Goal: Communication & Community: Answer question/provide support

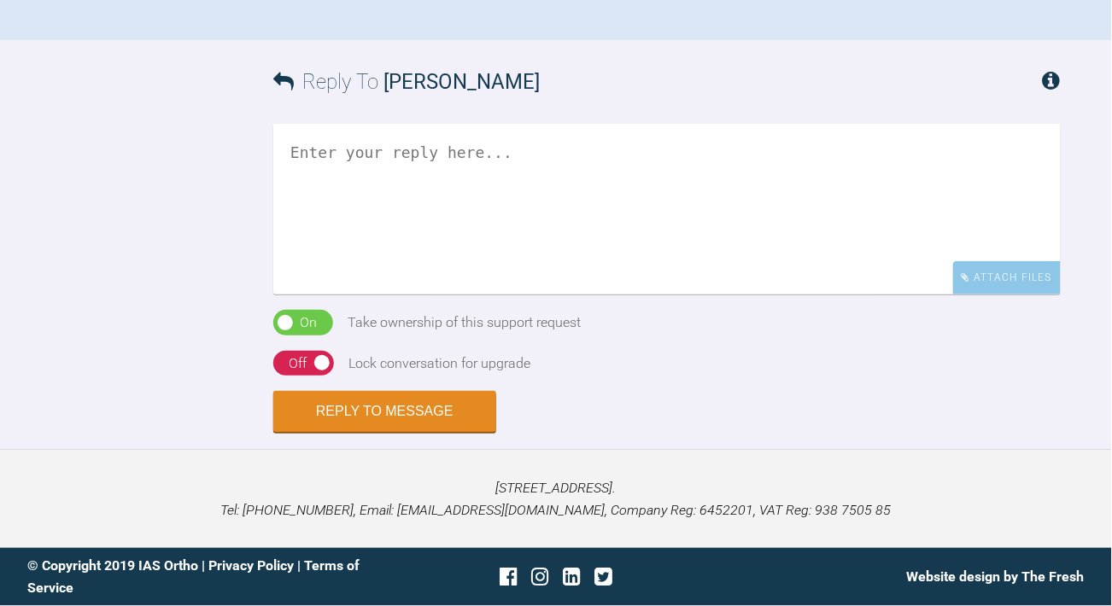
scroll to position [2214, 0]
click at [416, 295] on textarea at bounding box center [666, 209] width 787 height 171
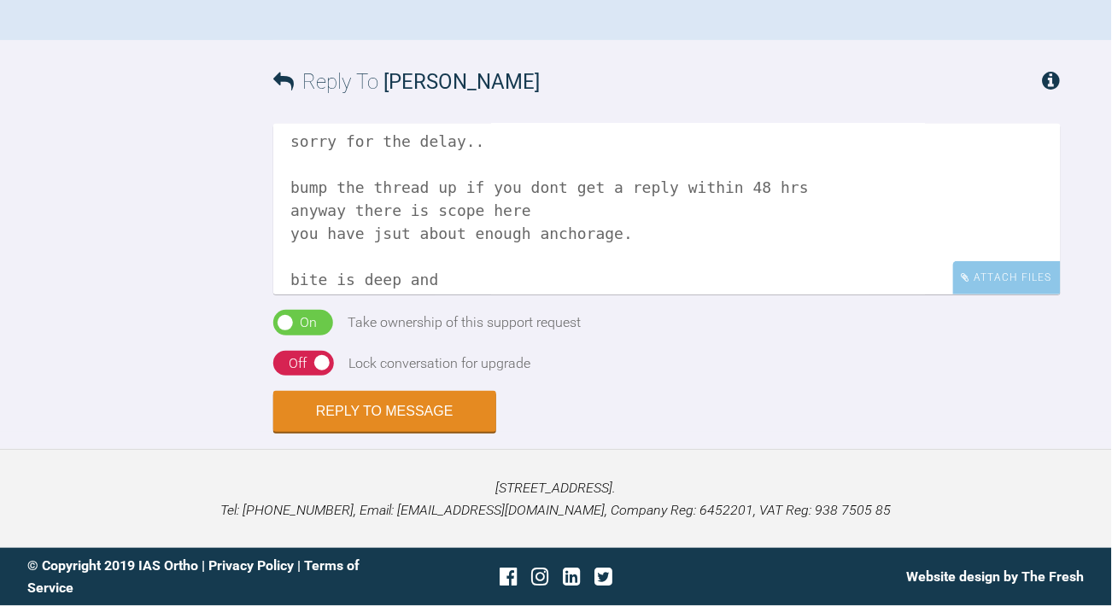
scroll to position [61, 0]
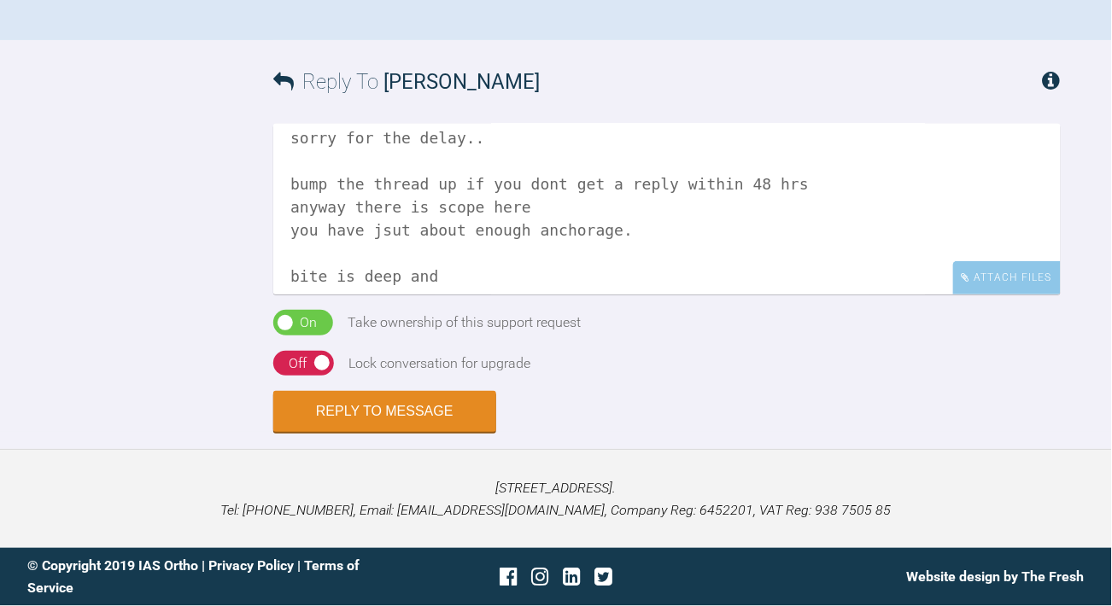
drag, startPoint x: 469, startPoint y: 494, endPoint x: 279, endPoint y: 481, distance: 190.0
click at [279, 295] on textarea "Hi Rosheen sorry for the delay.. bump the thread up if you dont get a reply wit…" at bounding box center [666, 209] width 787 height 171
click at [407, 295] on textarea "Hi Rosheen sorry for the delay.. bump the thread up if you dont get a reply wit…" at bounding box center [666, 209] width 787 height 171
click at [473, 295] on textarea "Hi Rosheen sorry for the delay.. bump the thread up if you dont get a reply wit…" at bounding box center [666, 209] width 787 height 171
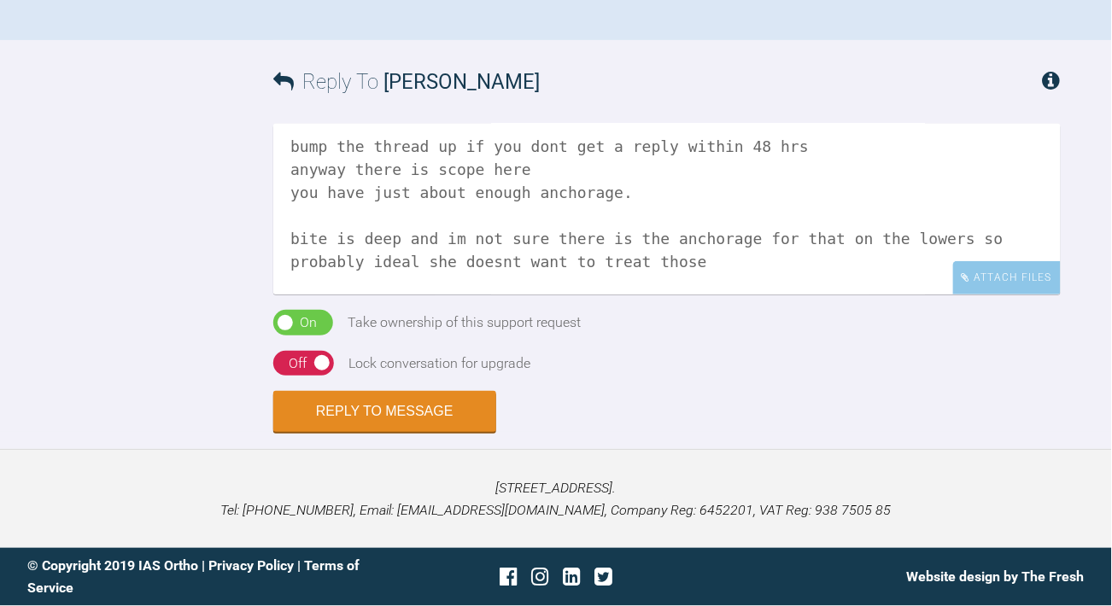
scroll to position [96, 0]
click at [648, 295] on textarea "Hi Rosheen sorry for the delay.. bump the thread up if you dont get a reply wit…" at bounding box center [666, 209] width 787 height 171
click at [547, 295] on textarea "Hi Rosheen sorry for the delay.. bump the thread up if you dont get a reply wit…" at bounding box center [666, 209] width 787 height 171
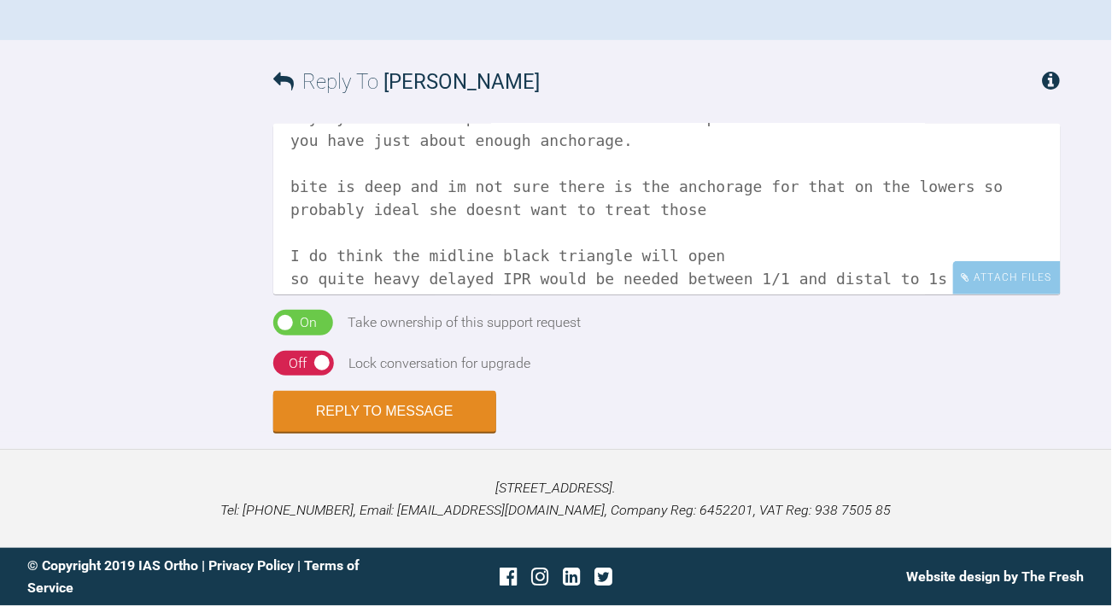
scroll to position [325, 0]
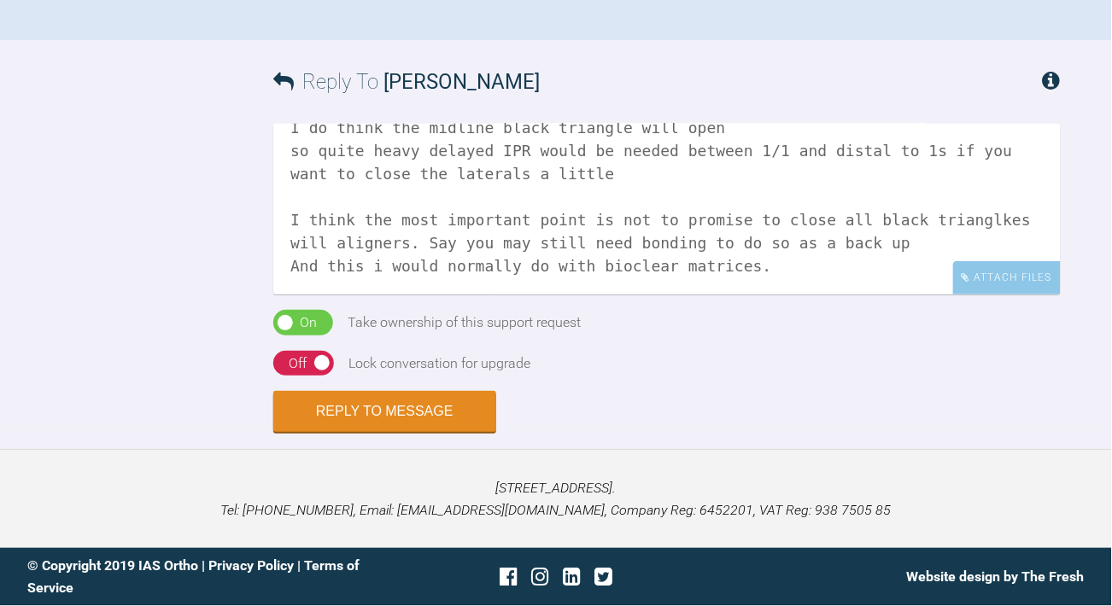
click at [801, 225] on textarea "Hi Rosheen sorry for the delay.. bump the thread up if you dont get a reply wit…" at bounding box center [666, 209] width 787 height 171
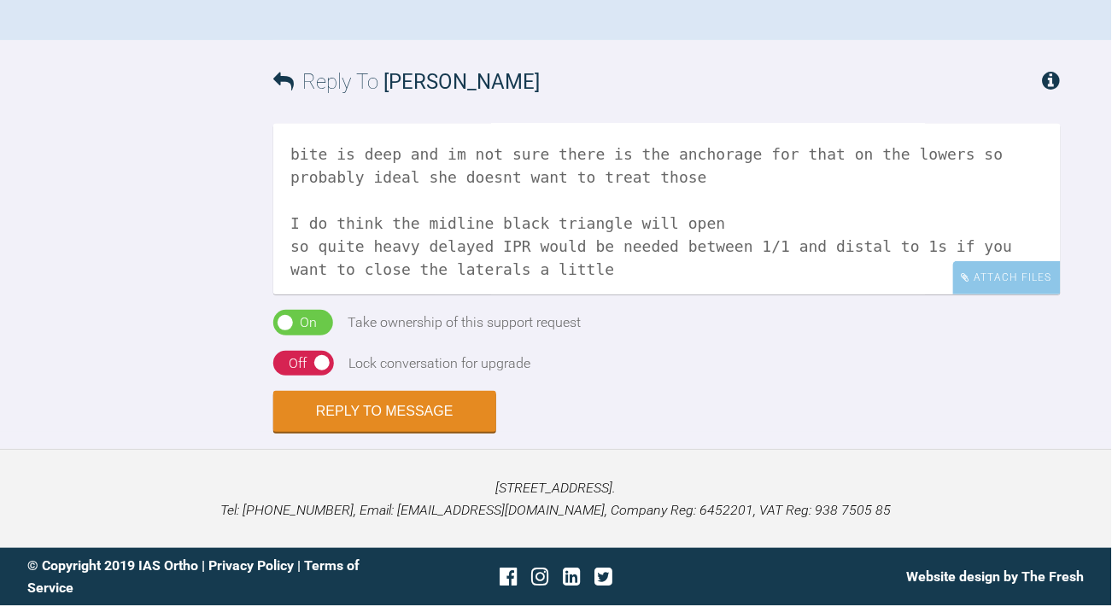
scroll to position [190, 0]
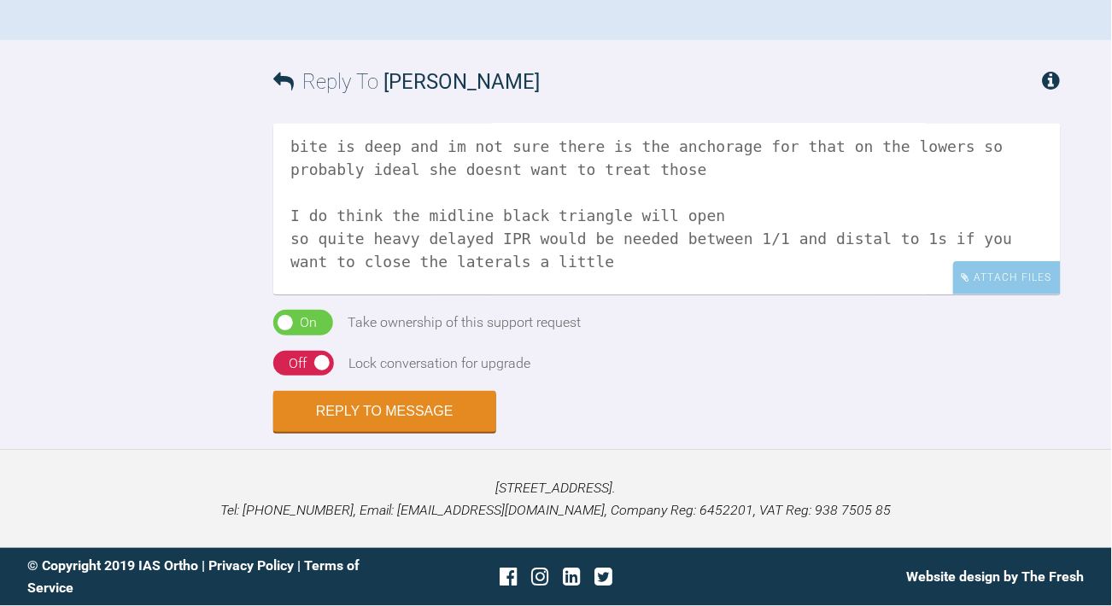
click at [538, 241] on textarea "Hi Rosheen sorry for the delay.. bump the thread up if you dont get a reply wit…" at bounding box center [666, 209] width 787 height 171
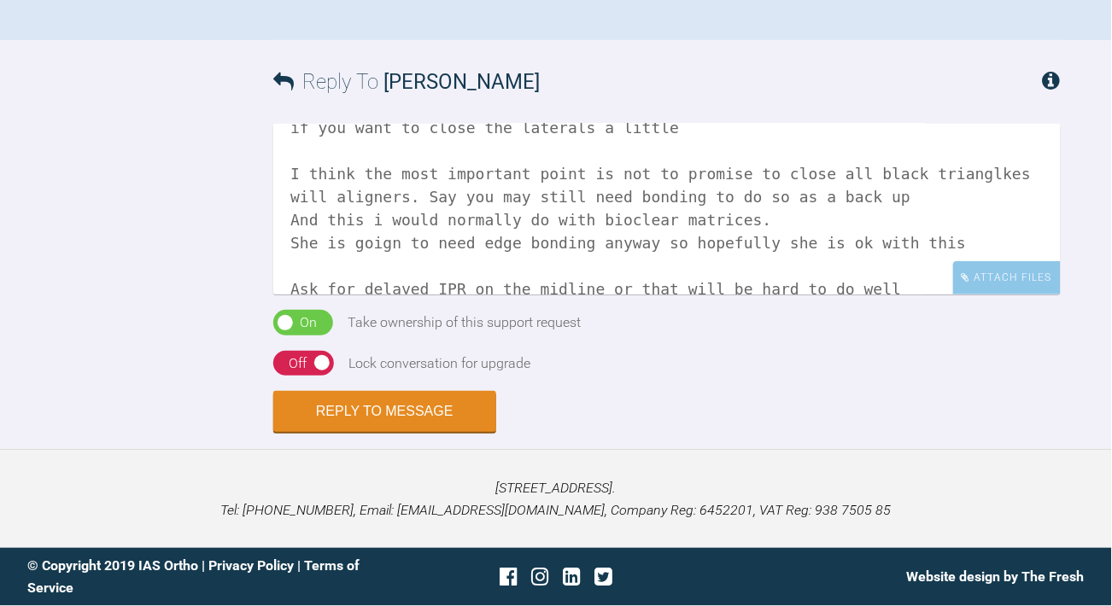
scroll to position [393, 0]
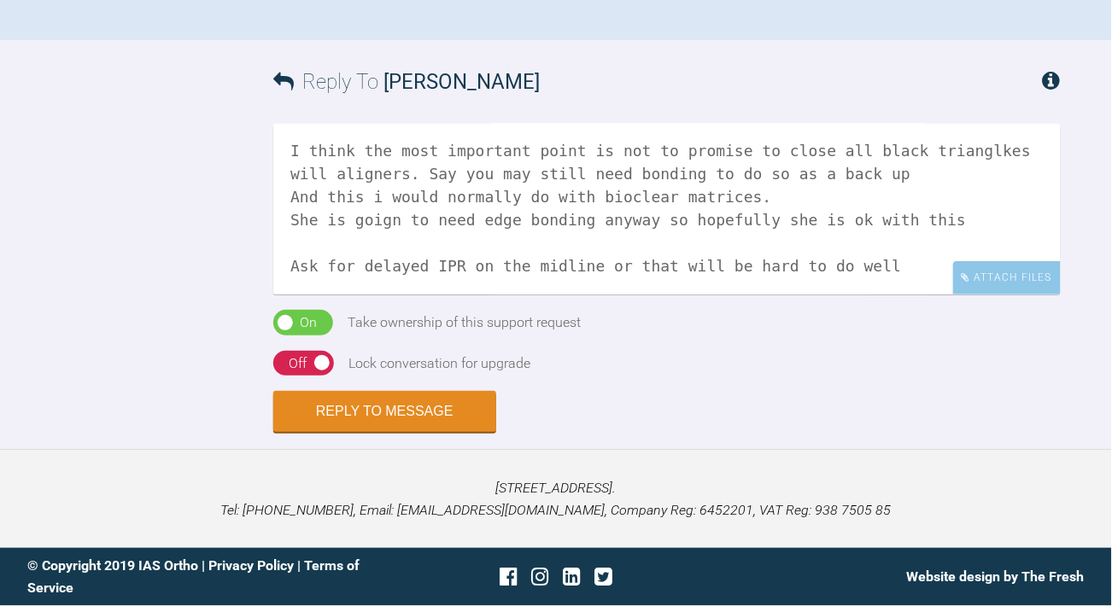
click at [917, 219] on textarea "Hi Rosheen sorry for the delay.. bump the thread up if you dont get a reply wit…" at bounding box center [666, 209] width 787 height 171
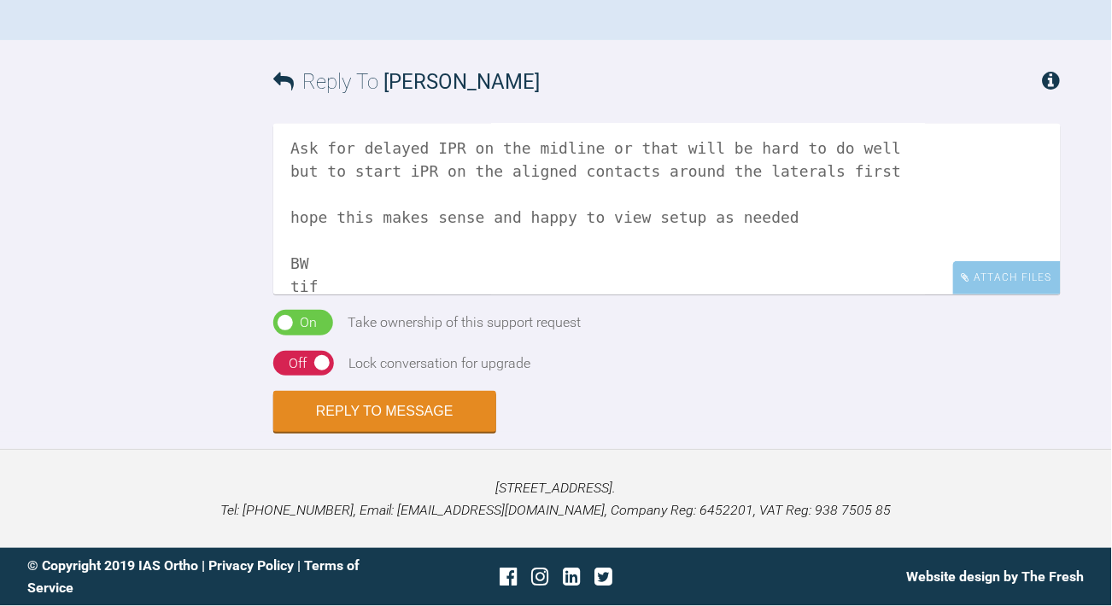
scroll to position [489, 0]
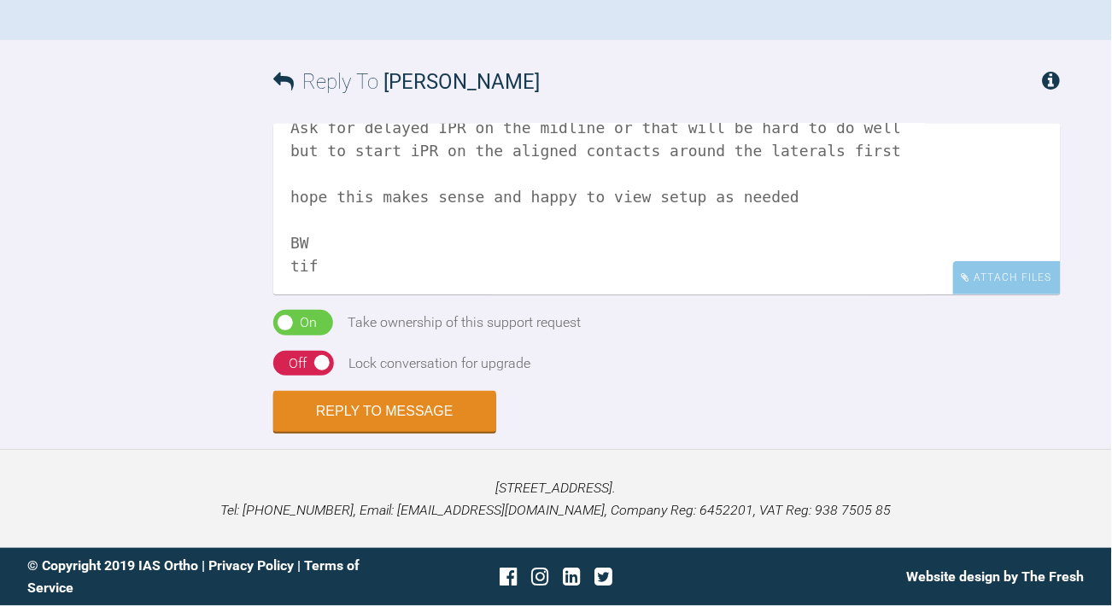
type textarea "Hi Rosheen sorry for the delay.. bump the thread up if you dont get a reply wit…"
click at [320, 377] on div "On Off" at bounding box center [303, 364] width 61 height 26
click at [341, 434] on button "Reply to Message" at bounding box center [384, 413] width 223 height 41
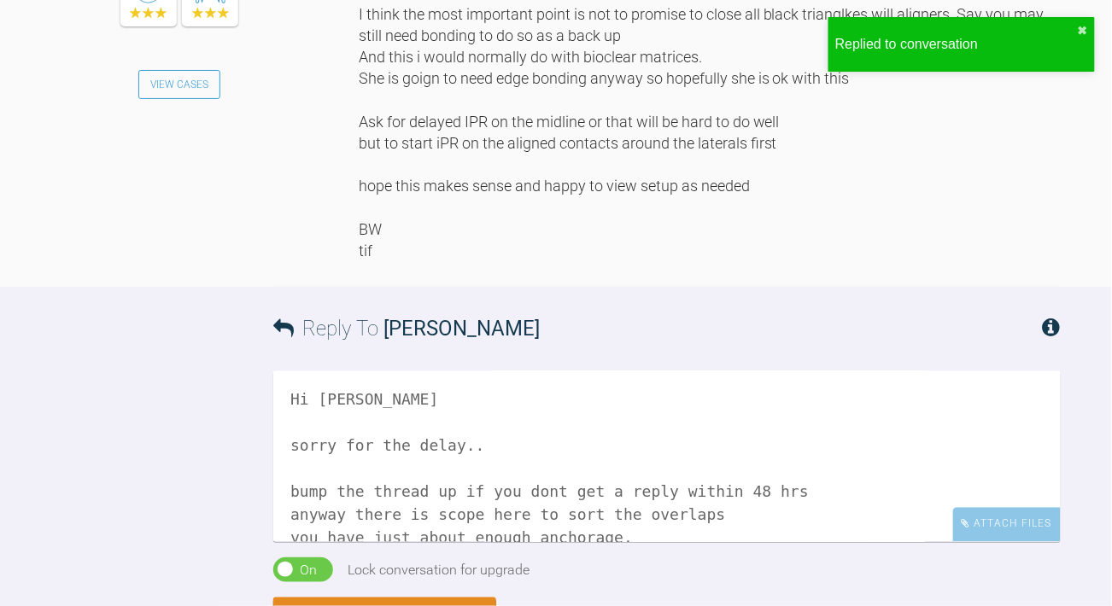
scroll to position [2583, 0]
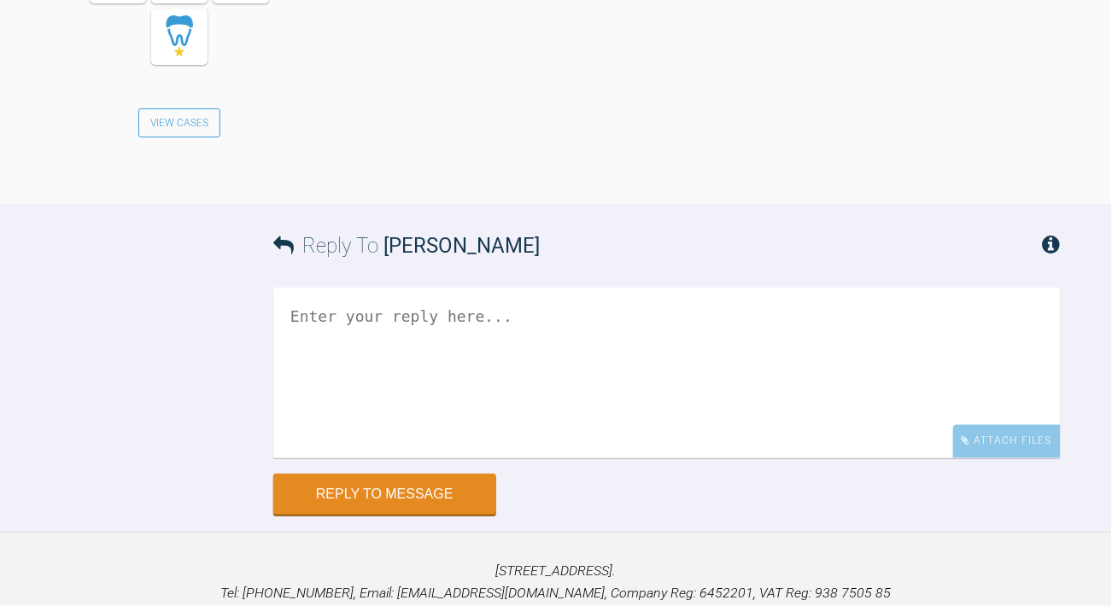
scroll to position [2099, 0]
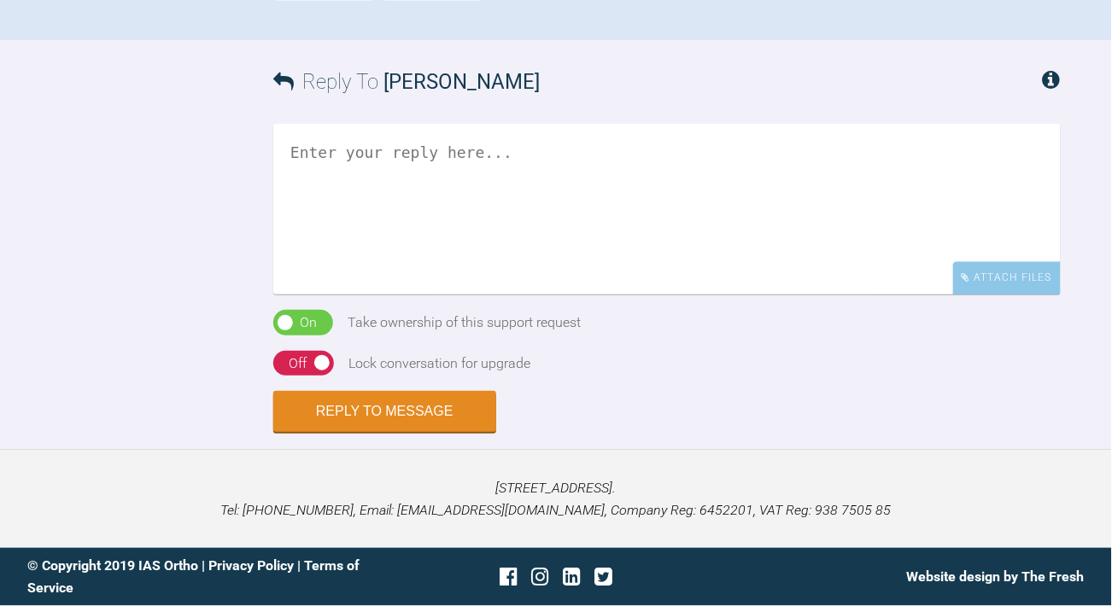
scroll to position [1039, 0]
click at [434, 295] on textarea at bounding box center [666, 209] width 787 height 171
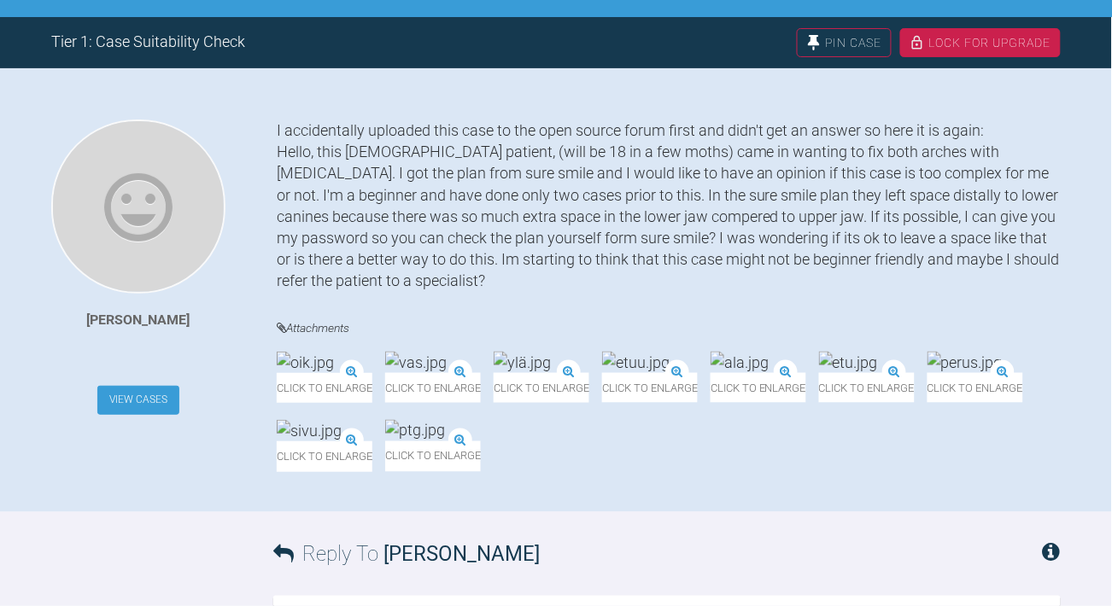
type textarea "Hi [PERSON_NAME] I did reply there did you see the answer?"
click at [150, 401] on link "View Cases" at bounding box center [138, 400] width 82 height 29
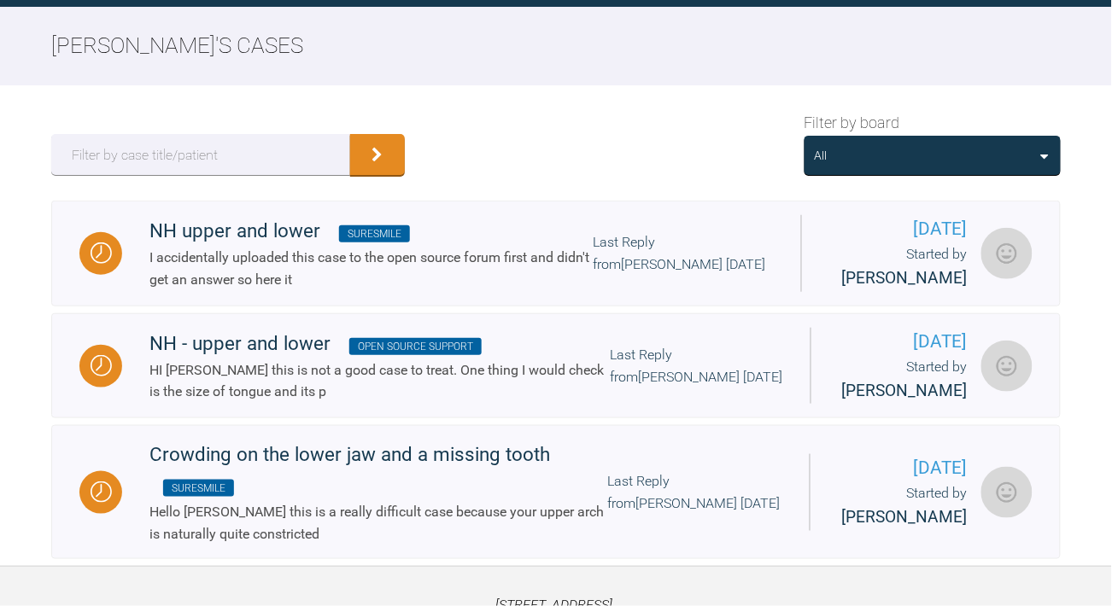
scroll to position [312, 0]
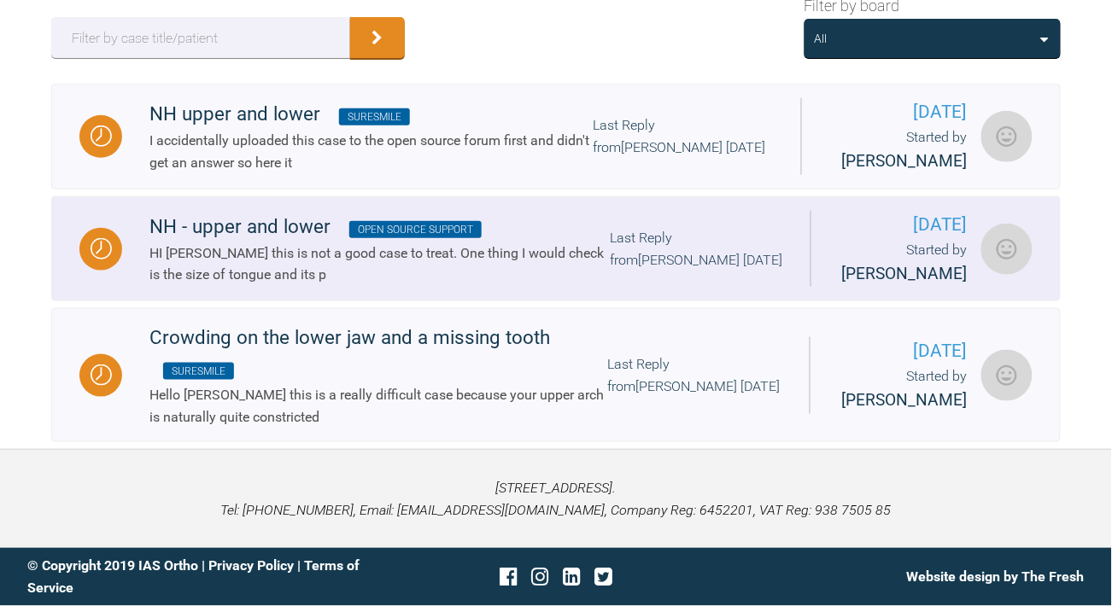
click at [669, 237] on div "Last Reply from Tif Qureshi 6 days ago" at bounding box center [696, 249] width 173 height 44
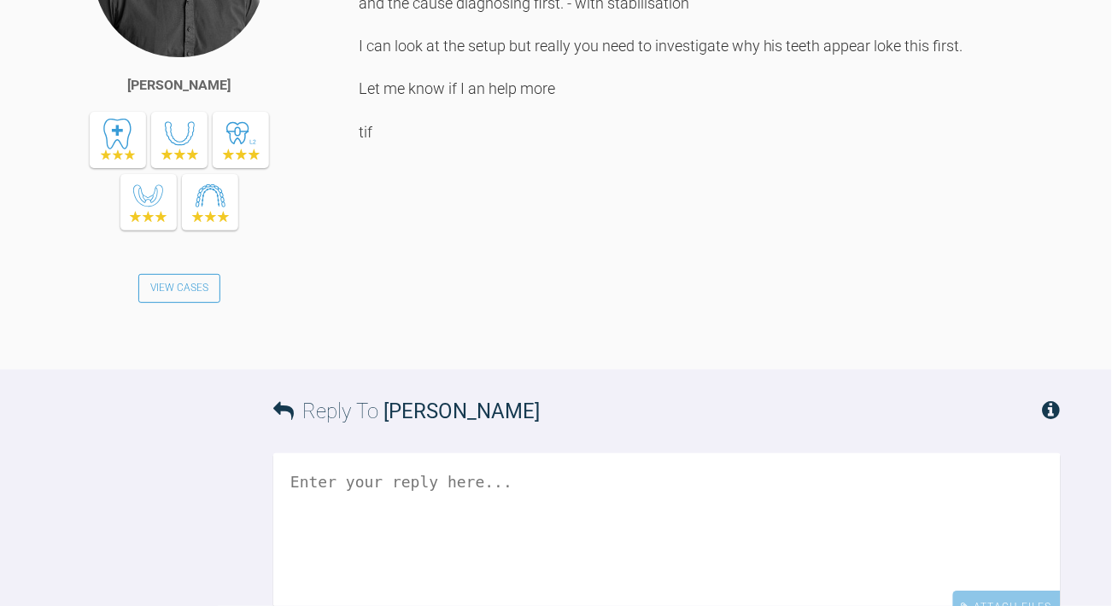
scroll to position [1123, 0]
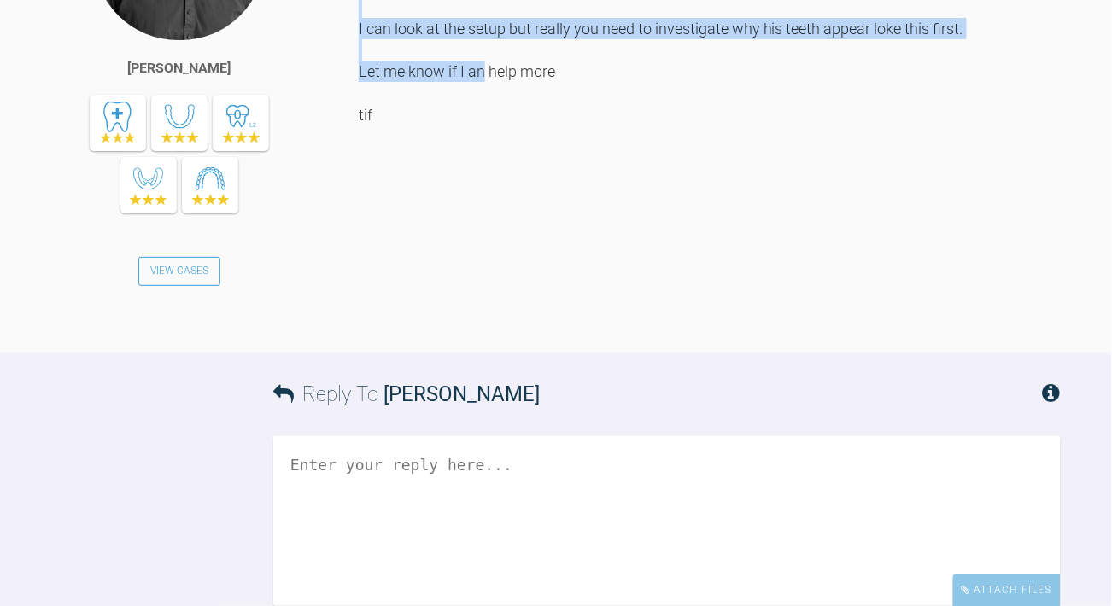
drag, startPoint x: 469, startPoint y: 414, endPoint x: 360, endPoint y: 116, distance: 317.5
click at [360, 116] on div "HI Tiia this is not a good case to treat. One thing I would check is the size o…" at bounding box center [710, 98] width 702 height 460
copy div "HI Tiia this is not a good case to treat. One thing I would check is the size o…"
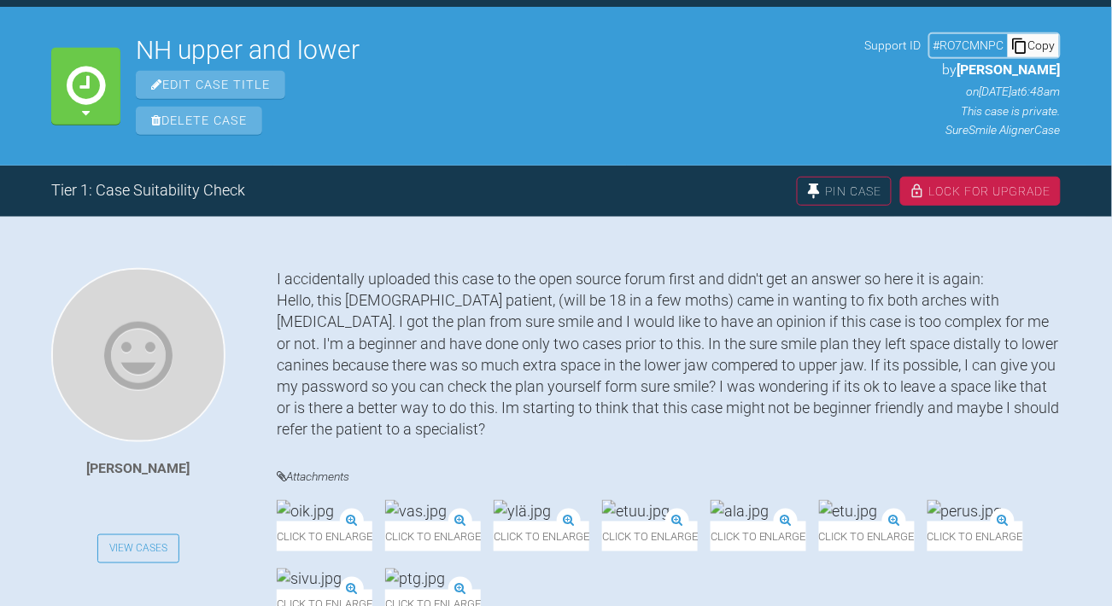
scroll to position [1123, 0]
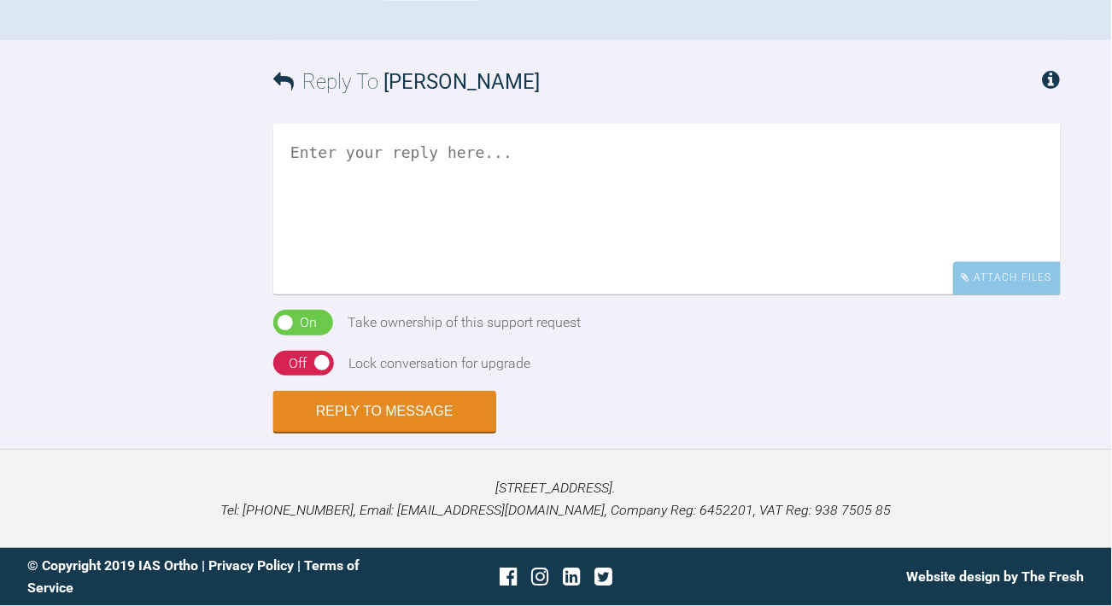
click at [283, 295] on textarea at bounding box center [666, 209] width 787 height 171
paste textarea "HI Tiia this is not a good case to treat. One thing I would check is the size o…"
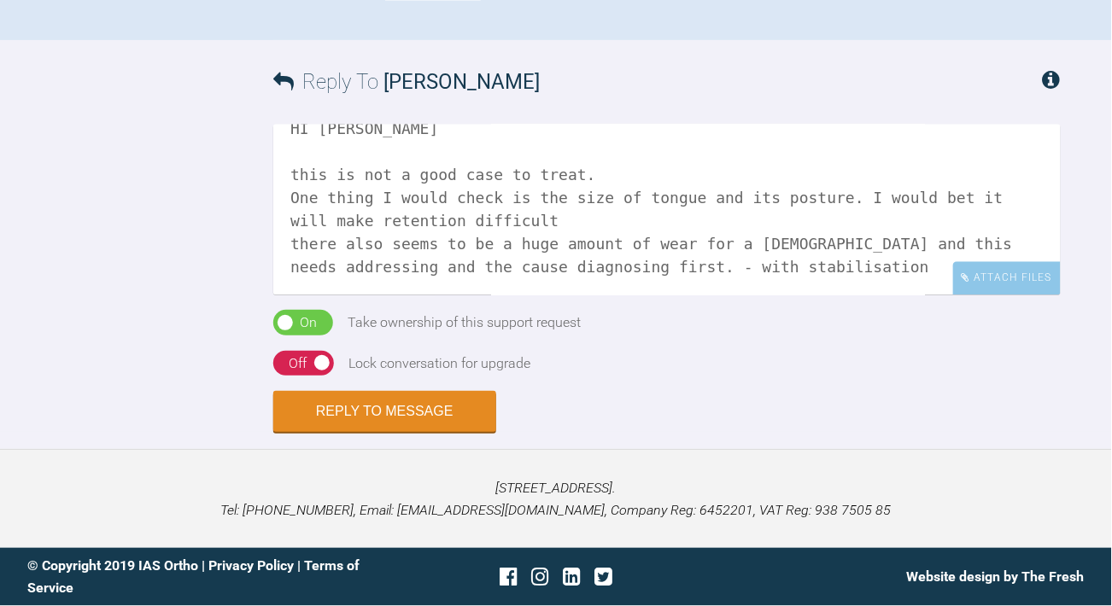
scroll to position [0, 0]
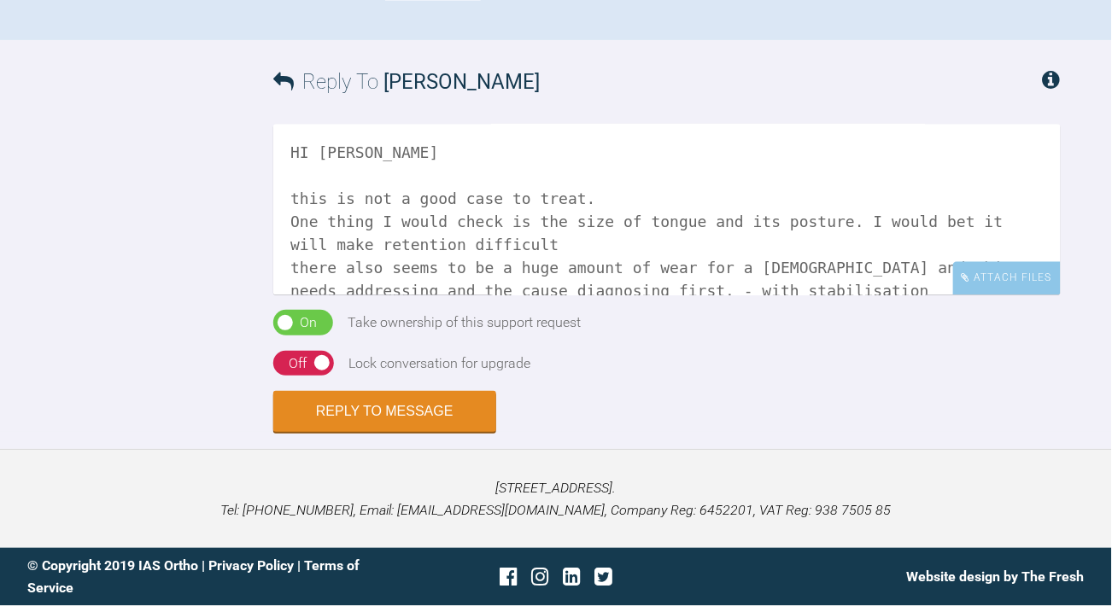
click at [386, 295] on textarea "HI Tiia this is not a good case to treat. One thing I would check is the size o…" at bounding box center [666, 209] width 787 height 171
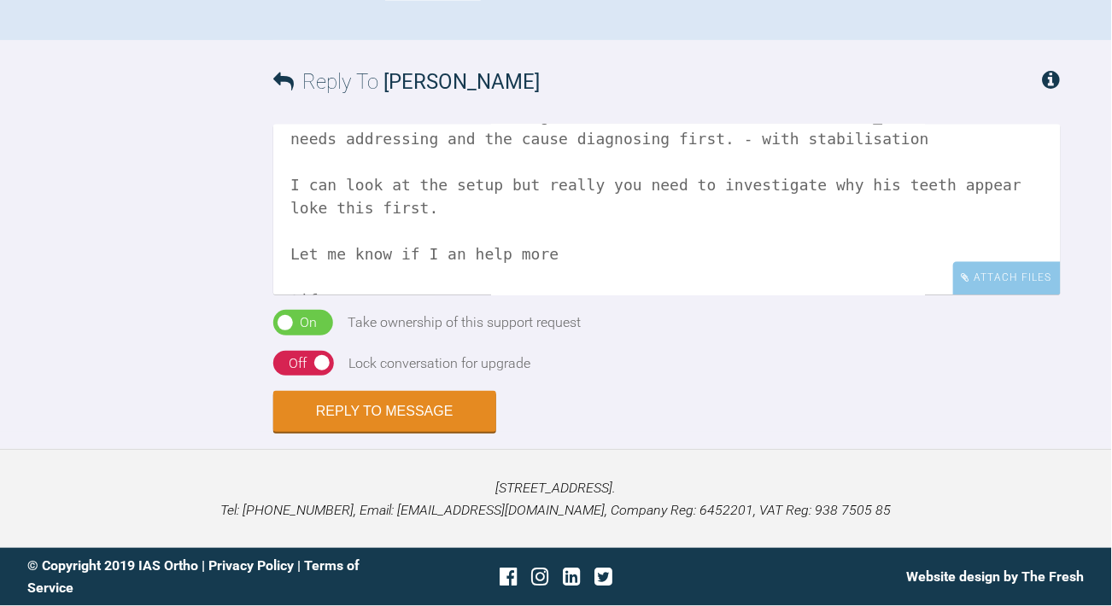
scroll to position [201, 0]
click at [321, 295] on textarea "HI Tiia I did reply there.. this is not a good case to treat. One thing I would…" at bounding box center [666, 209] width 787 height 171
click at [326, 295] on textarea "HI Tiia I did reply there.. this is not a good case to treat. One thing I would…" at bounding box center [666, 209] width 787 height 171
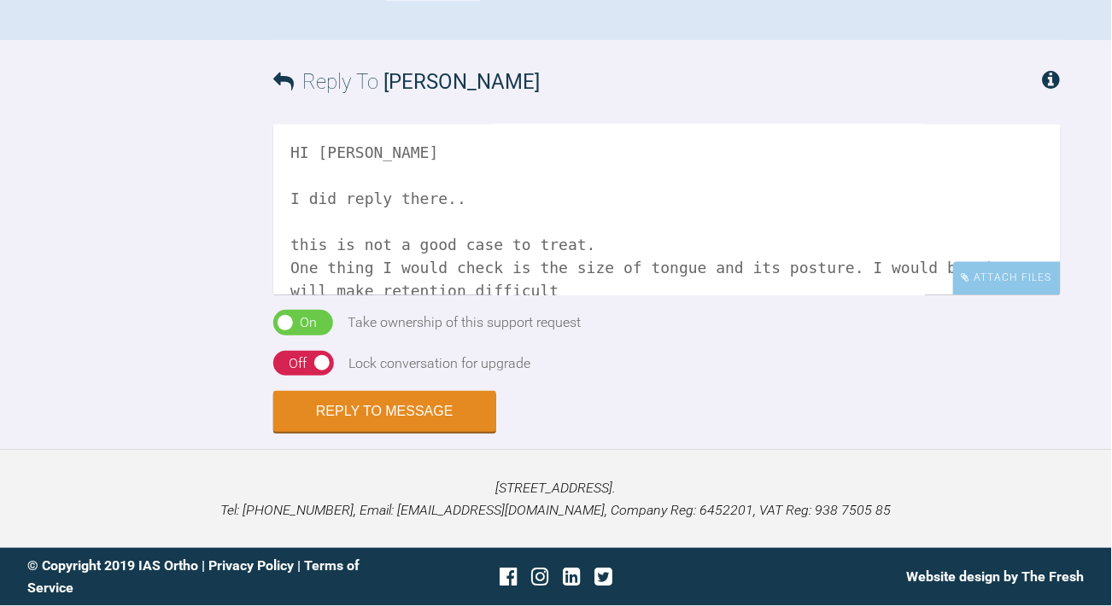
scroll to position [1325, 0]
type textarea "HI Tiia I did reply there.. this is not a good case to treat. One thing I would…"
click at [319, 377] on div "On Off" at bounding box center [303, 364] width 61 height 26
click at [341, 434] on button "Reply to Message" at bounding box center [384, 413] width 223 height 41
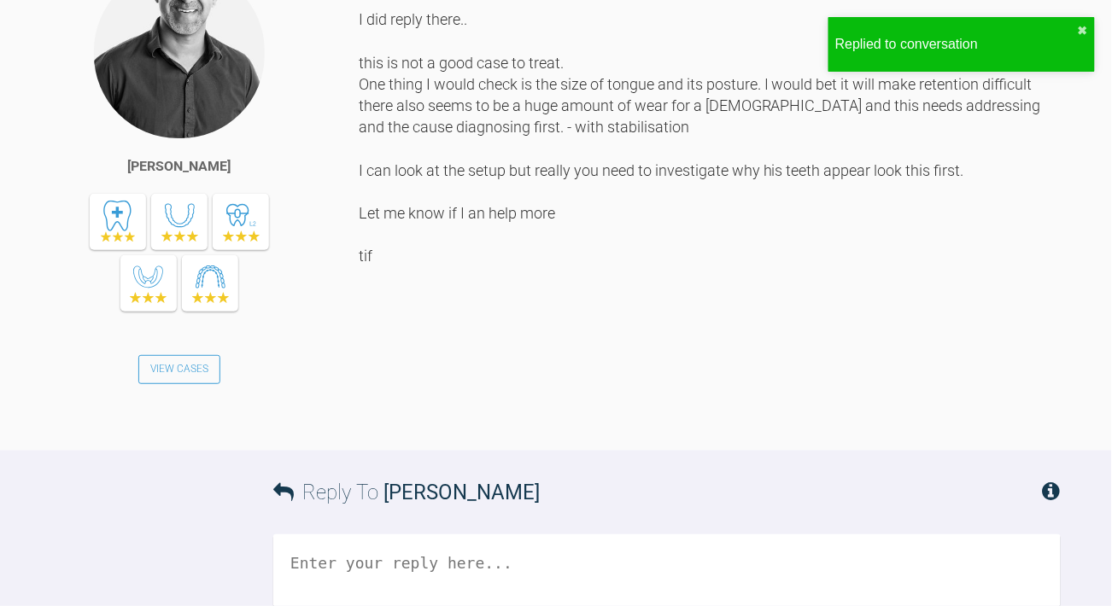
scroll to position [685, 0]
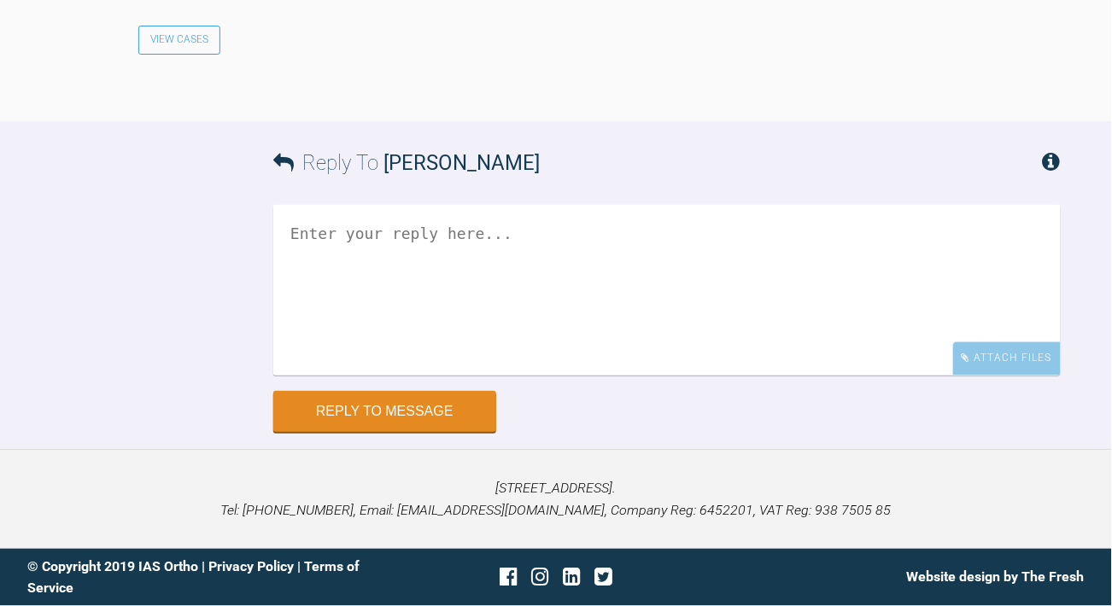
scroll to position [2375, 0]
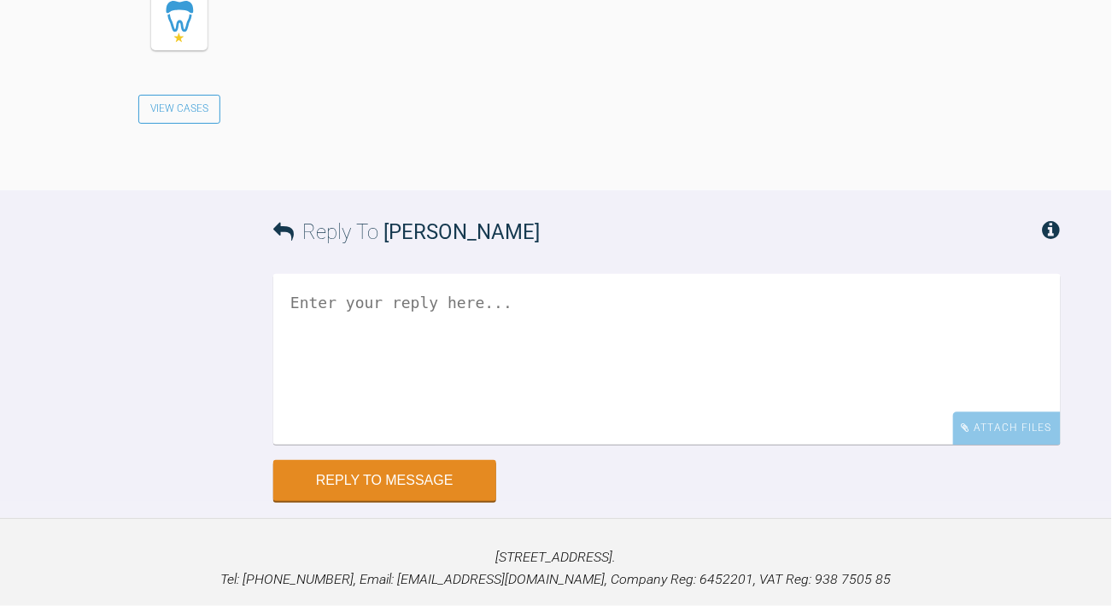
scroll to position [2786, 0]
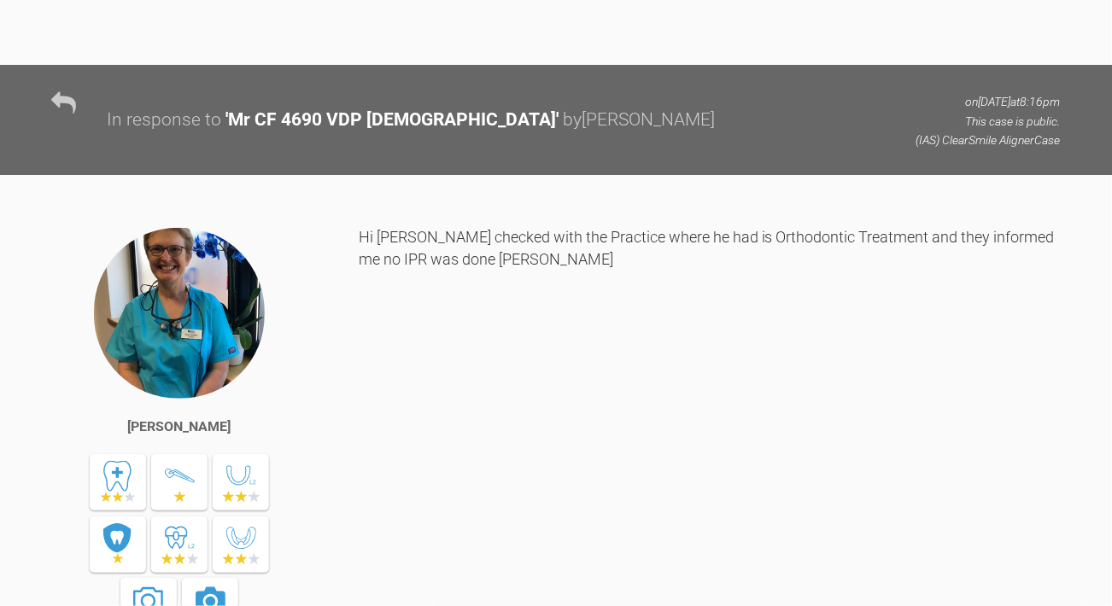
scroll to position [1695, 0]
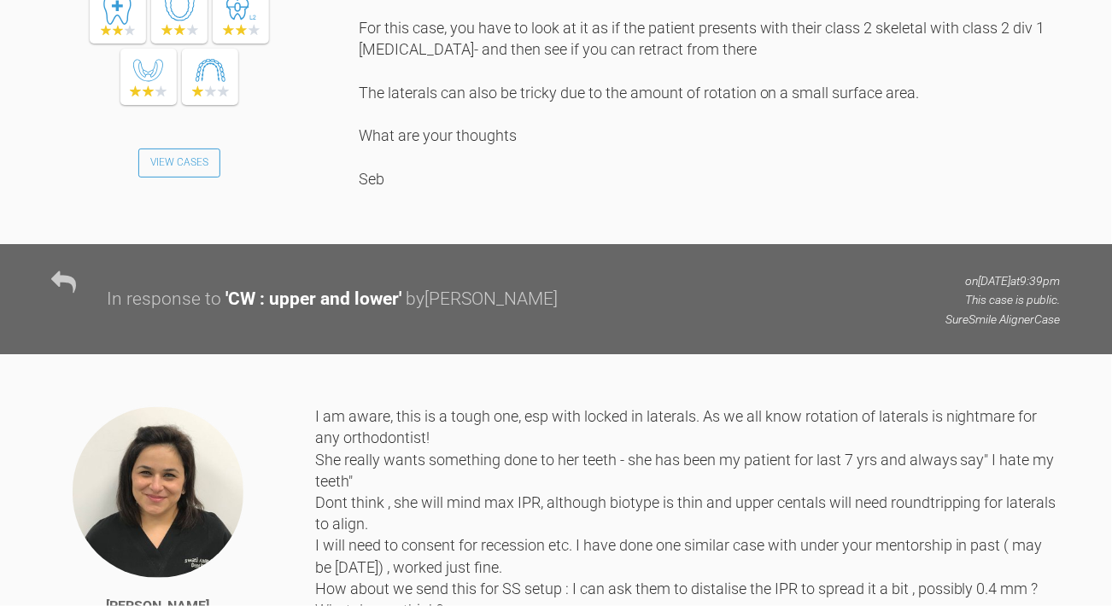
scroll to position [1571, 0]
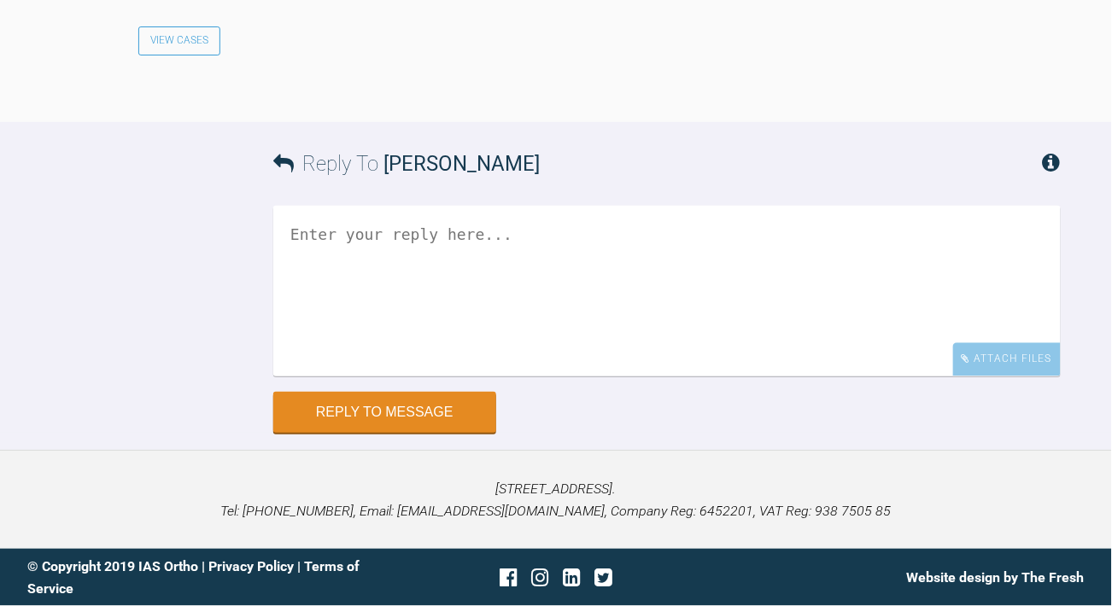
scroll to position [2344, 0]
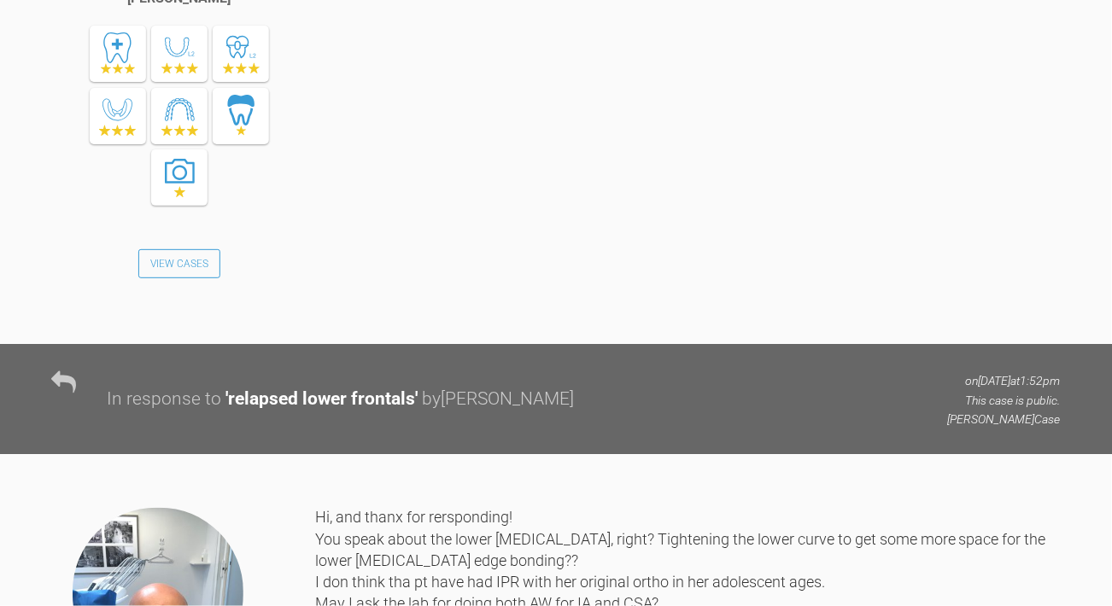
scroll to position [1989, 0]
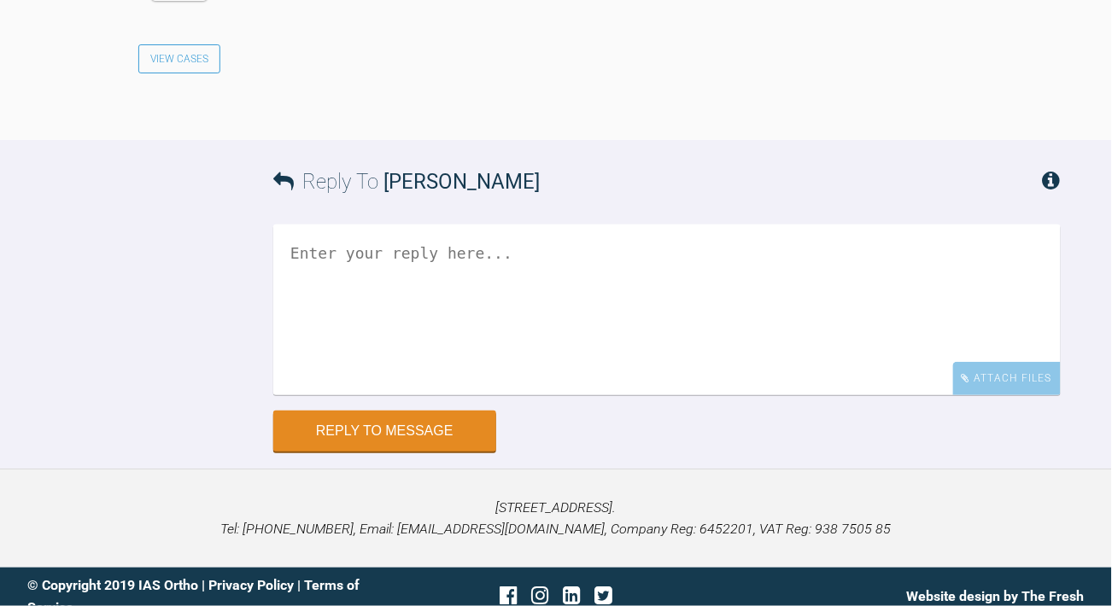
scroll to position [1489, 0]
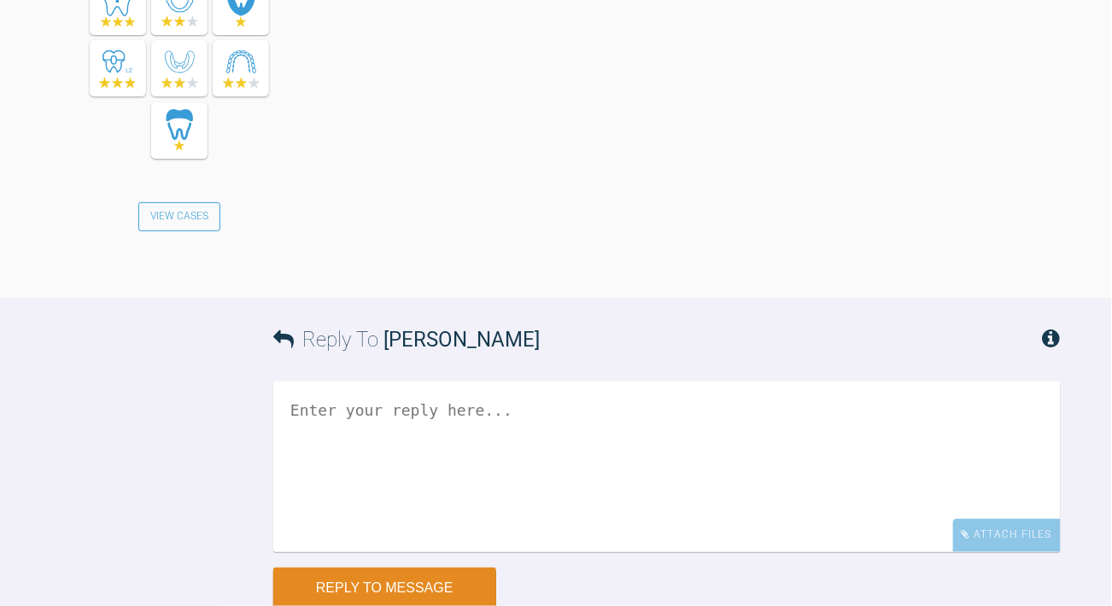
scroll to position [1940, 0]
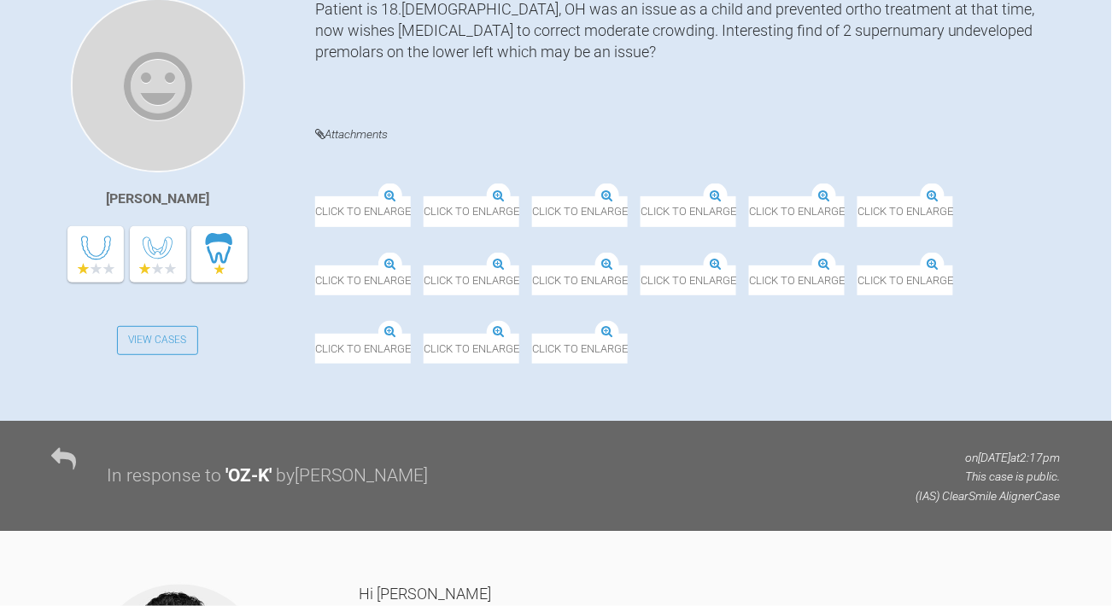
scroll to position [451, 0]
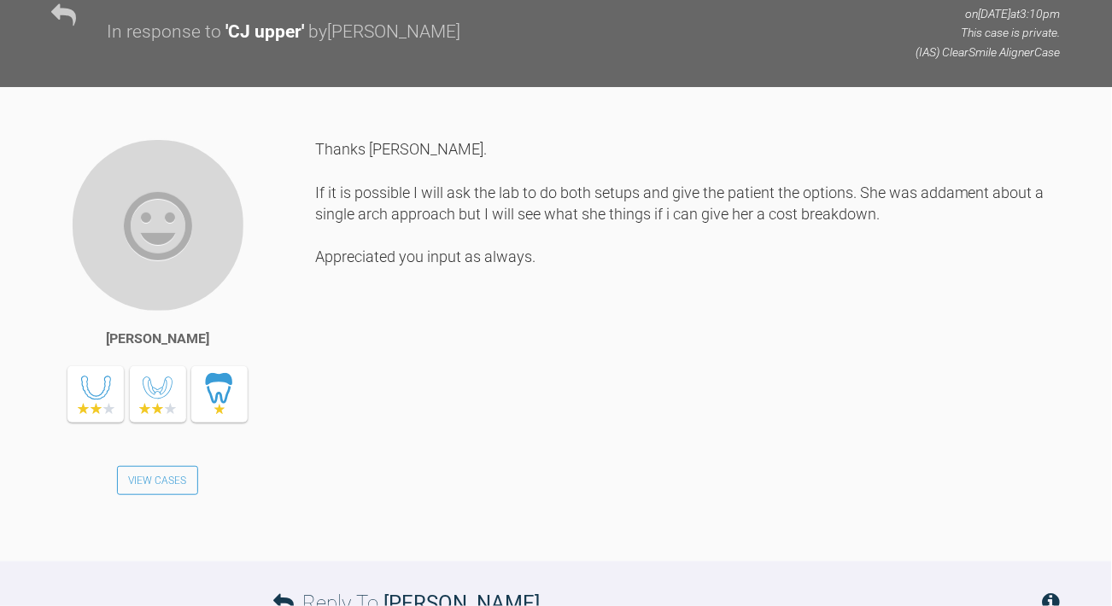
scroll to position [2766, 0]
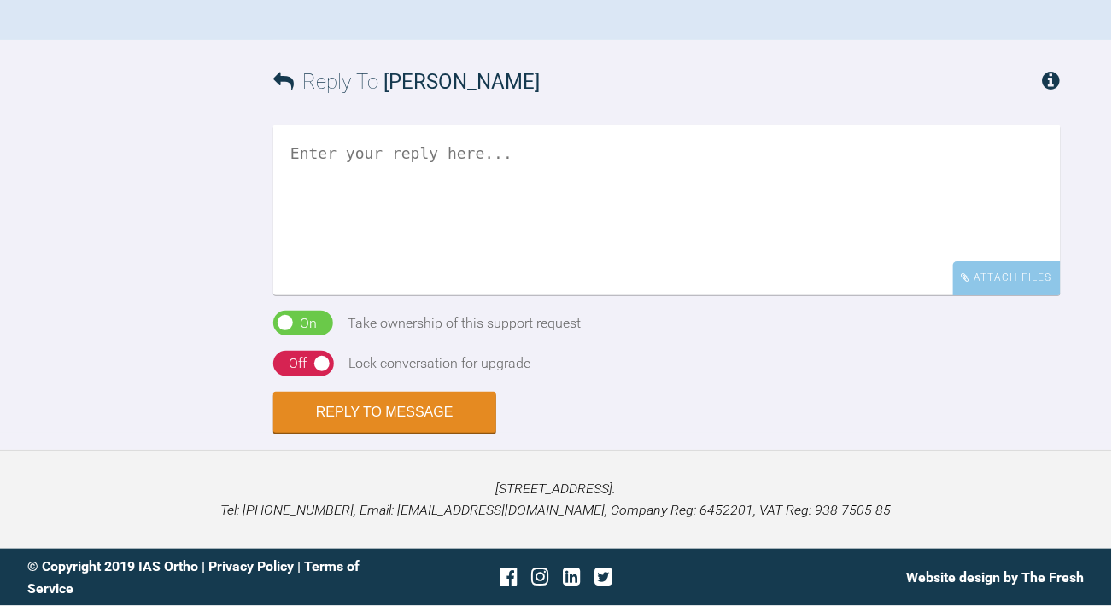
scroll to position [1887, 0]
